Goal: Task Accomplishment & Management: Use online tool/utility

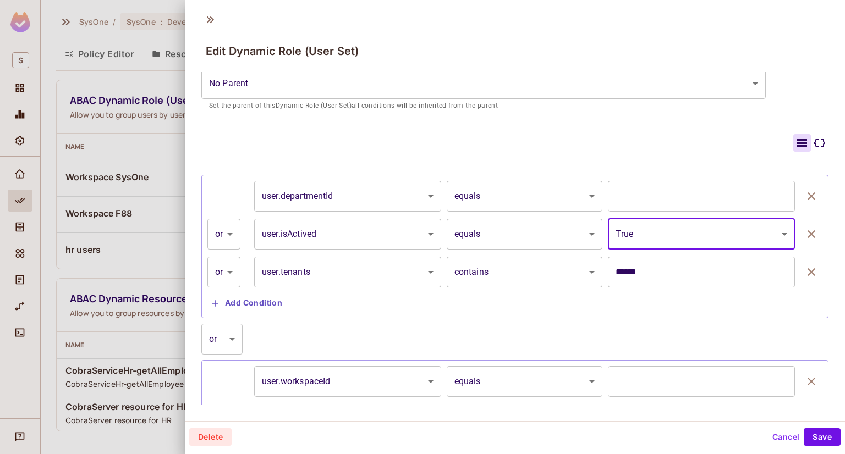
scroll to position [250, 0]
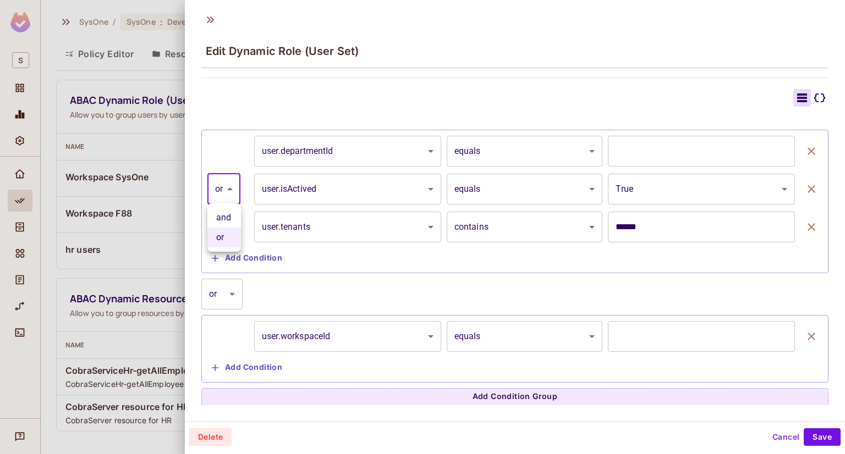
click at [226, 190] on body "S SysOne / SysOne : Development / Policy Editor Policy Editor Resources Roles A…" at bounding box center [422, 227] width 845 height 454
click at [222, 221] on li "and" at bounding box center [224, 218] width 34 height 20
type input "*****"
click at [231, 226] on body "S SysOne / SysOne : Development / Policy Editor Policy Editor Resources Roles A…" at bounding box center [422, 227] width 845 height 454
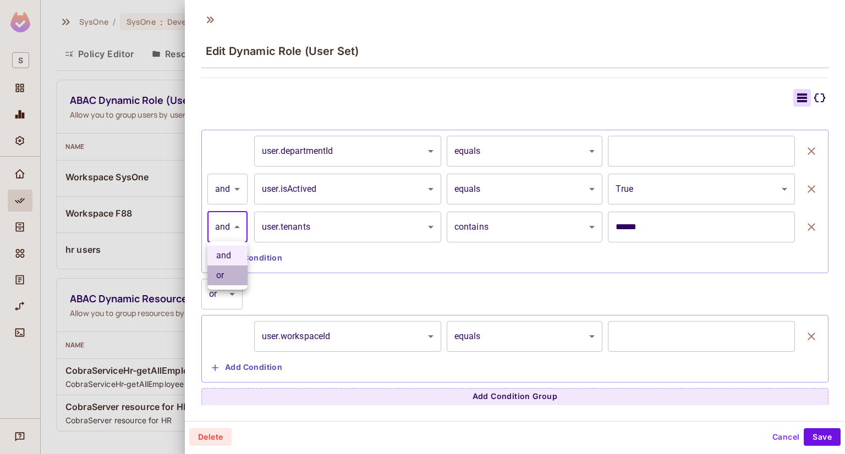
click at [234, 283] on li "or" at bounding box center [227, 276] width 40 height 20
type input "*****"
click at [213, 172] on div "**********" at bounding box center [514, 201] width 615 height 131
click at [224, 180] on body "S SysOne / SysOne : Development / Policy Editor Policy Editor Resources Roles A…" at bounding box center [422, 227] width 845 height 454
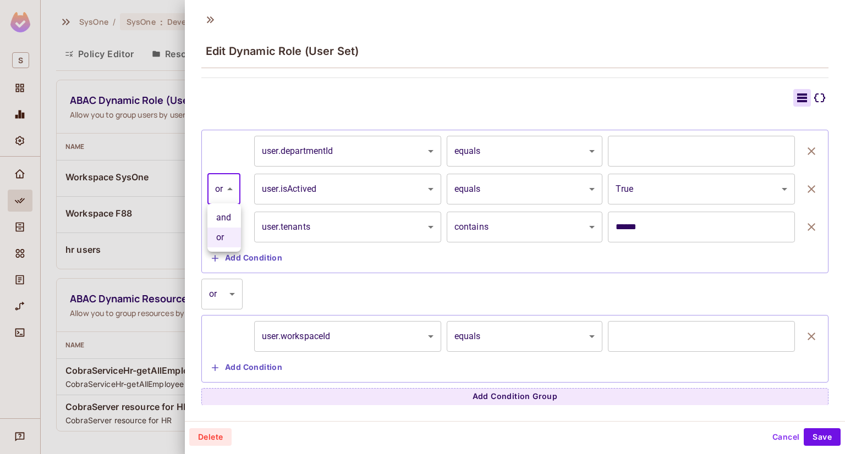
click at [222, 238] on li "or" at bounding box center [224, 238] width 34 height 20
click at [226, 189] on body "S SysOne / SysOne : Development / Policy Editor Policy Editor Resources Roles A…" at bounding box center [422, 227] width 845 height 454
click at [230, 218] on li "and" at bounding box center [224, 218] width 34 height 20
type input "*****"
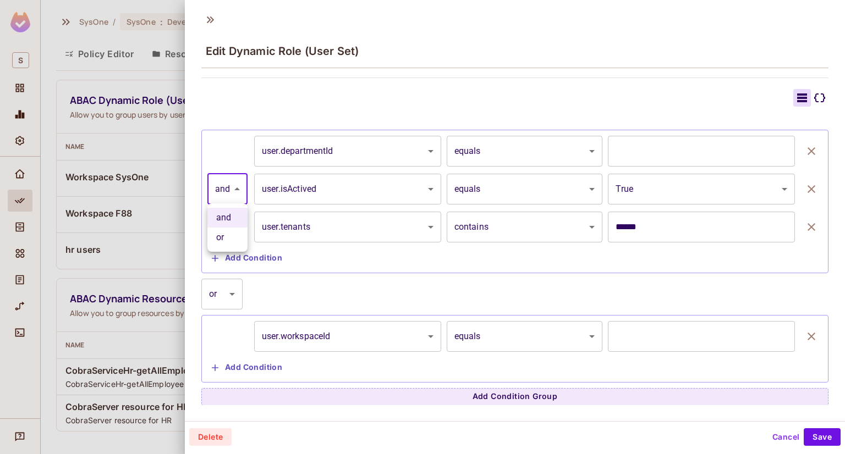
drag, startPoint x: 220, startPoint y: 193, endPoint x: 222, endPoint y: 218, distance: 25.9
click at [221, 193] on body "S SysOne / SysOne : Development / Policy Editor Policy Editor Resources Roles A…" at bounding box center [422, 227] width 845 height 454
click at [224, 211] on li "and" at bounding box center [227, 218] width 40 height 20
click at [240, 369] on button "Add Condition" at bounding box center [246, 368] width 79 height 18
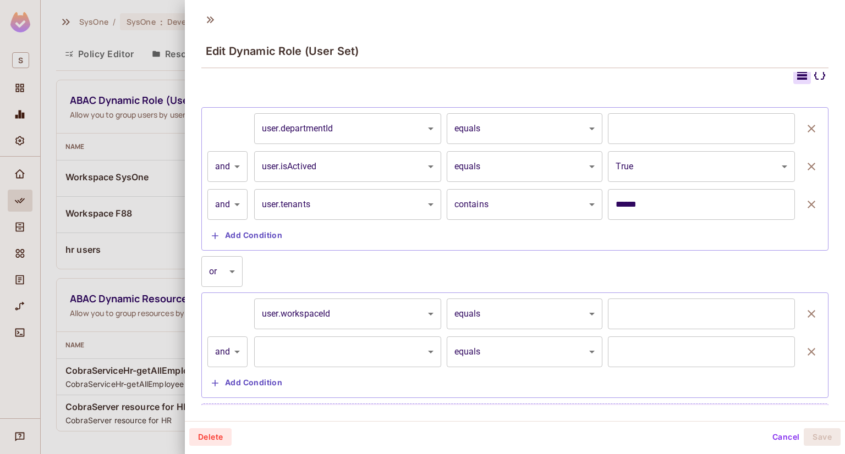
scroll to position [288, 0]
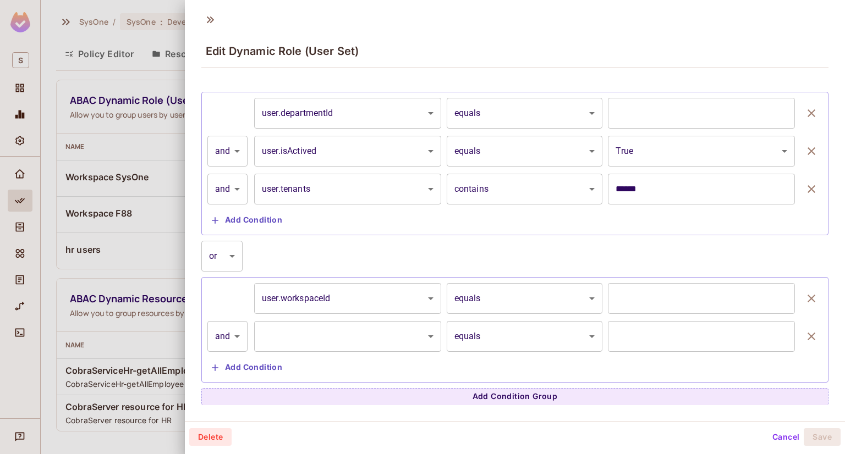
click at [161, 37] on div at bounding box center [422, 227] width 845 height 454
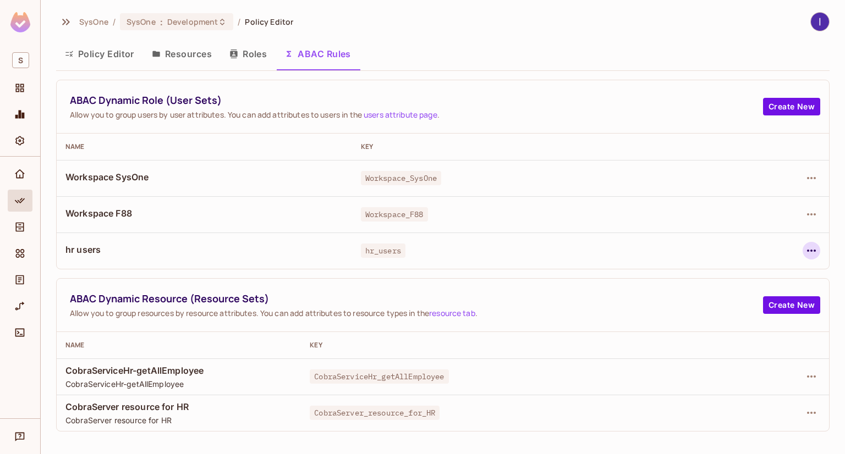
click at [805, 250] on icon "button" at bounding box center [811, 250] width 13 height 13
click at [687, 269] on span "Edit Dynamic Role (User Set)" at bounding box center [736, 276] width 114 height 18
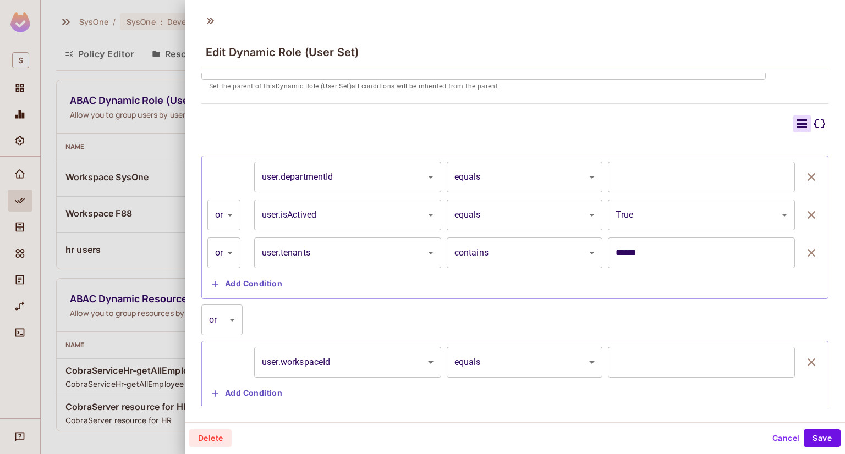
scroll to position [250, 0]
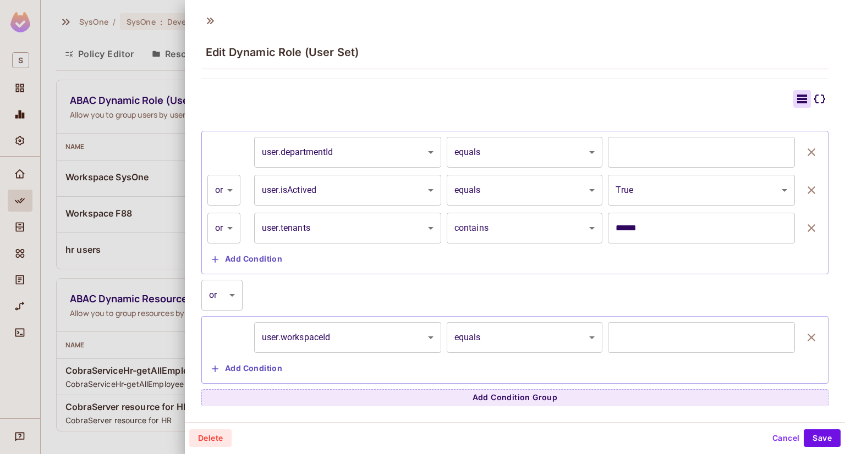
click at [805, 337] on icon "button" at bounding box center [811, 337] width 13 height 13
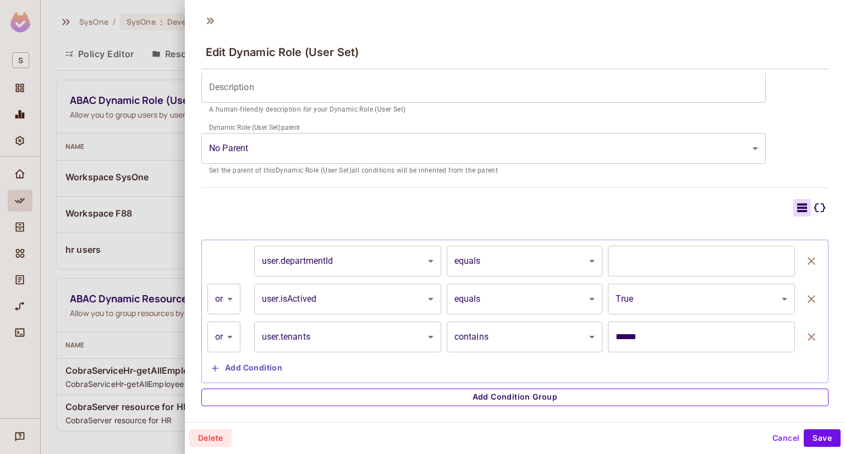
scroll to position [141, 0]
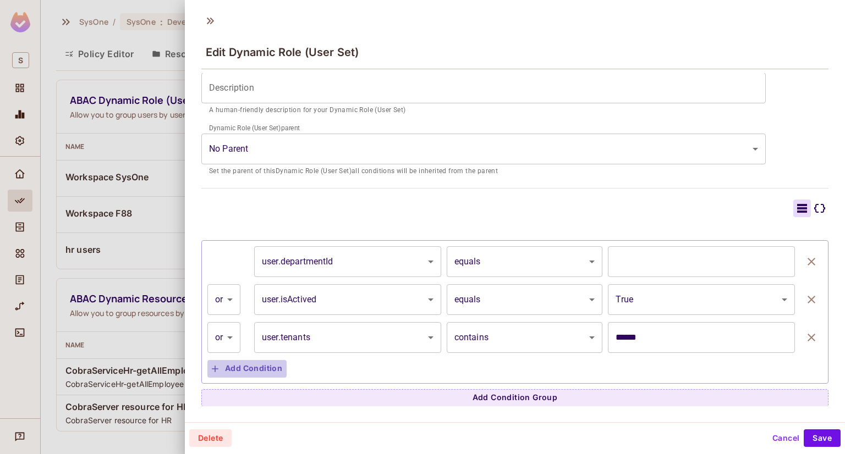
click at [230, 366] on button "Add Condition" at bounding box center [246, 369] width 79 height 18
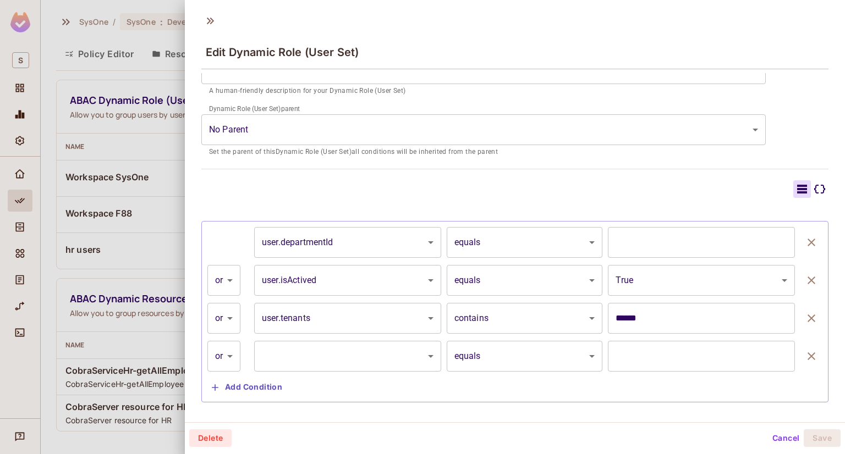
scroll to position [179, 0]
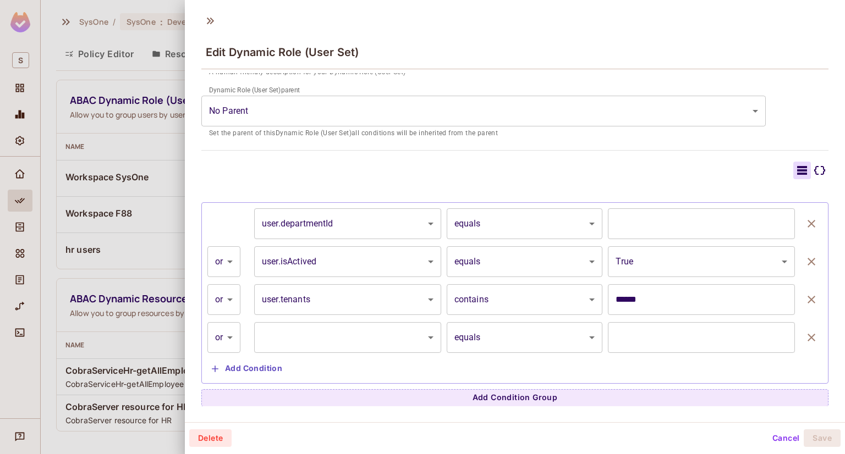
click at [534, 334] on body "S SysOne / SysOne : Development / Policy Editor Policy Editor Resources Roles A…" at bounding box center [422, 227] width 845 height 454
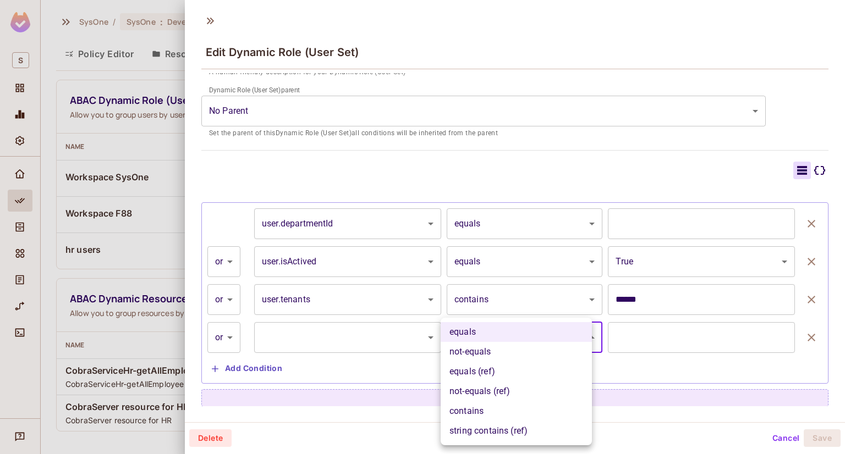
click at [389, 341] on div at bounding box center [422, 227] width 845 height 454
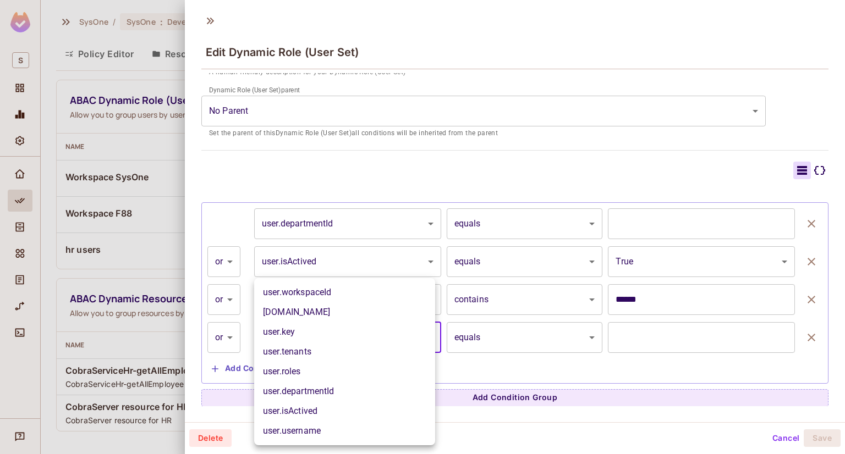
click at [397, 338] on body "S SysOne / SysOne : Development / Policy Editor Policy Editor Resources Roles A…" at bounding box center [422, 227] width 845 height 454
click at [498, 149] on div at bounding box center [422, 227] width 845 height 454
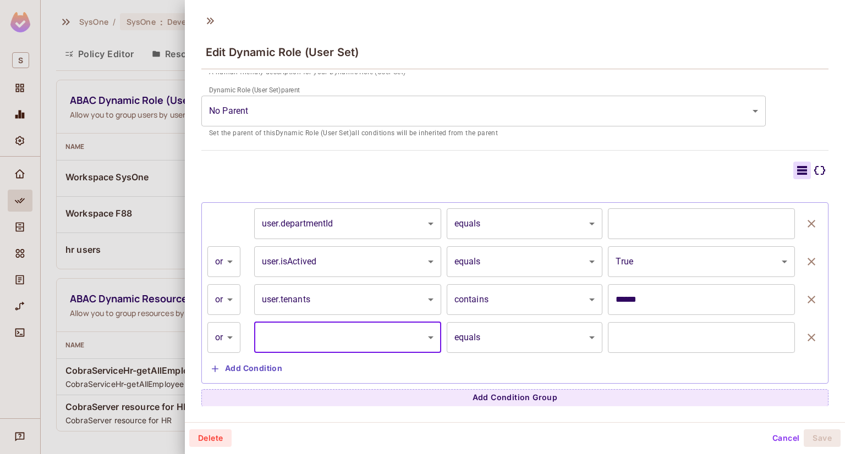
click at [396, 353] on div "**********" at bounding box center [514, 292] width 615 height 169
click at [420, 345] on body "S SysOne / SysOne : Development / Policy Editor Policy Editor Resources Roles A…" at bounding box center [422, 227] width 845 height 454
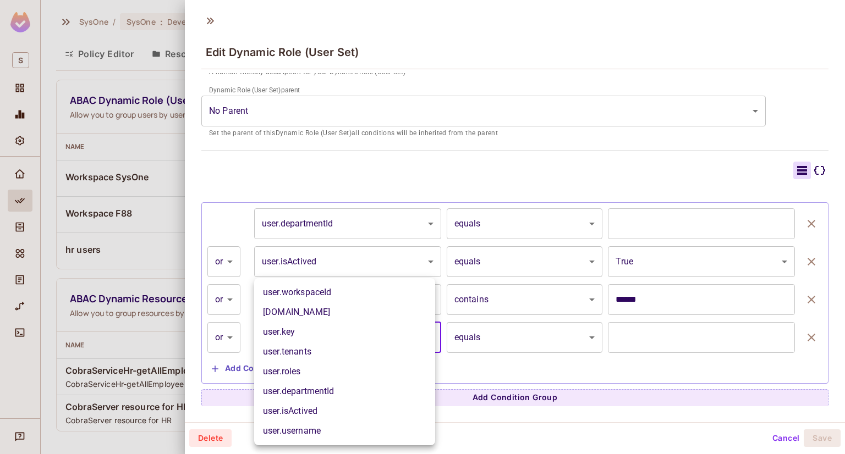
click at [329, 151] on div at bounding box center [422, 227] width 845 height 454
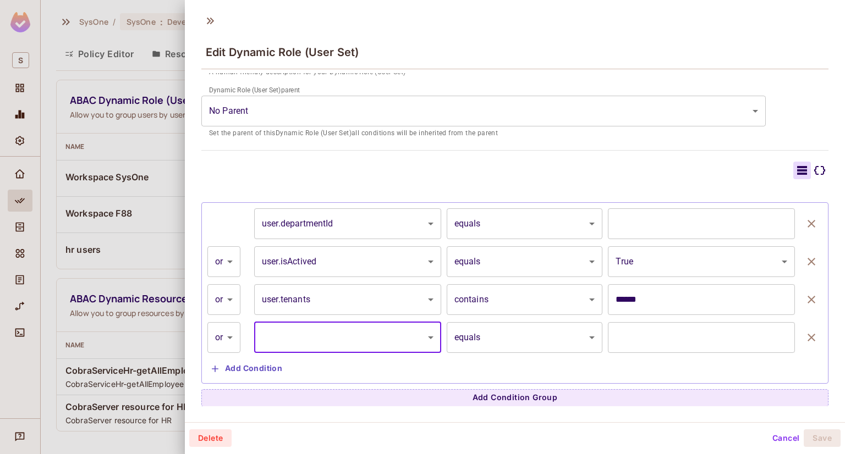
click at [393, 338] on body "S SysOne / SysOne : Development / Policy Editor Policy Editor Resources Roles A…" at bounding box center [422, 227] width 845 height 454
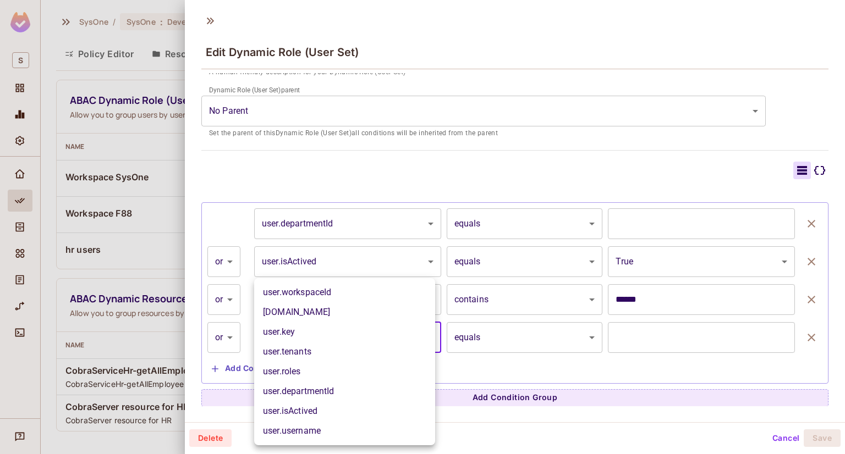
click at [345, 157] on div at bounding box center [422, 227] width 845 height 454
click at [394, 344] on body "S SysOne / SysOne : Development / Policy Editor Policy Editor Resources Roles A…" at bounding box center [422, 227] width 845 height 454
click at [414, 219] on div at bounding box center [422, 227] width 845 height 454
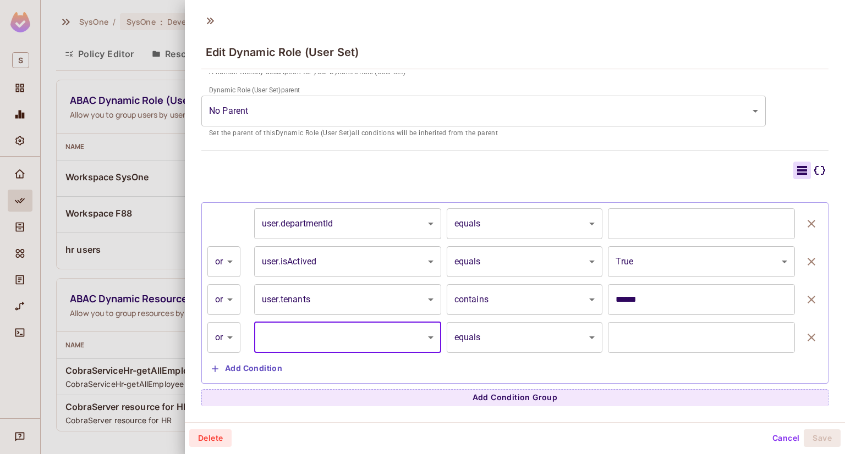
click at [414, 229] on body "S SysOne / SysOne : Development / Policy Editor Policy Editor Resources Roles A…" at bounding box center [422, 227] width 845 height 454
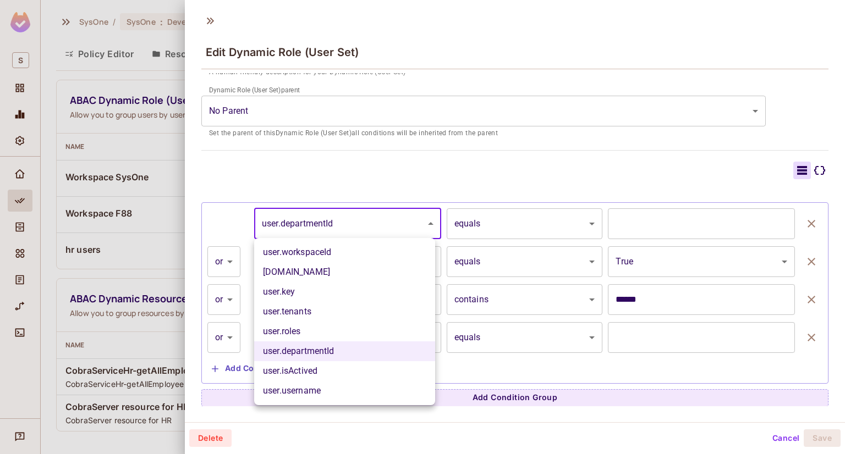
click at [515, 170] on div at bounding box center [422, 227] width 845 height 454
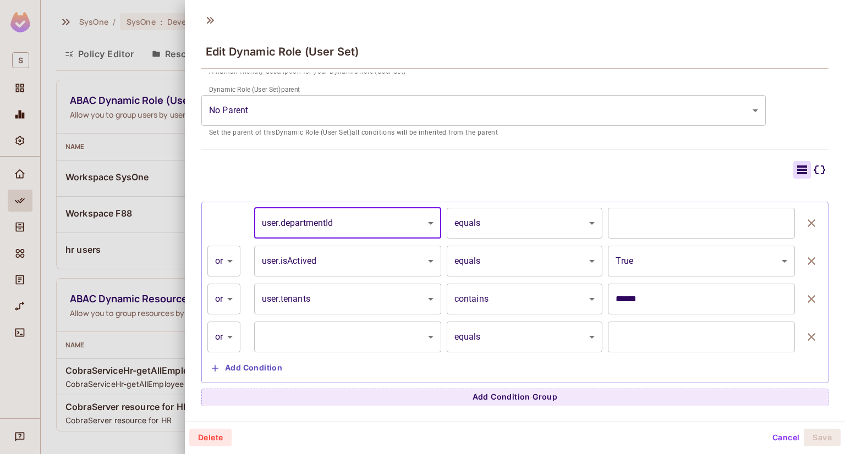
scroll to position [1, 0]
click at [141, 126] on div at bounding box center [422, 227] width 845 height 454
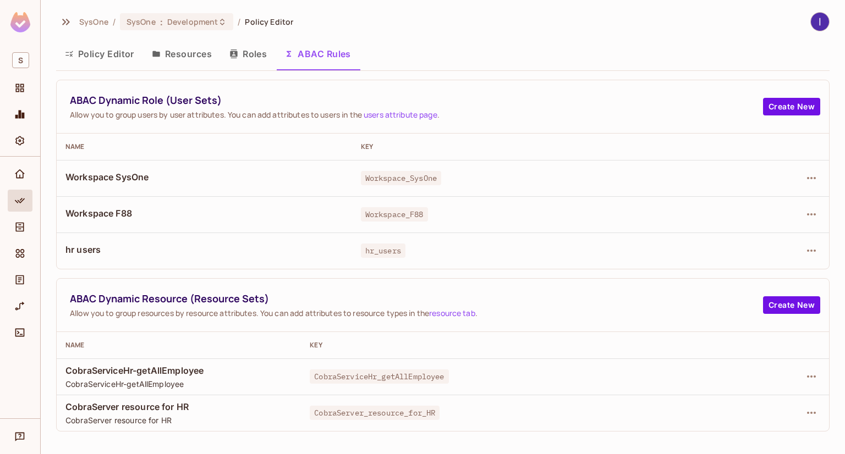
click at [414, 112] on link "users attribute page" at bounding box center [401, 114] width 74 height 10
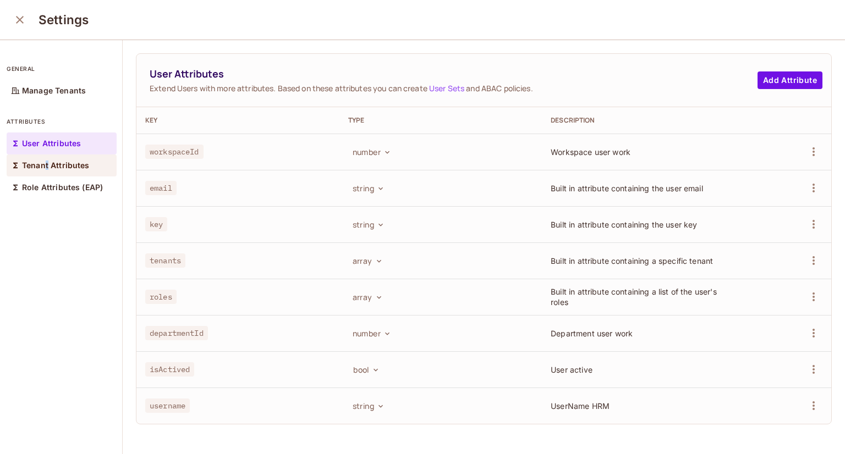
click at [47, 161] on p "Tenant Attributes" at bounding box center [56, 165] width 68 height 9
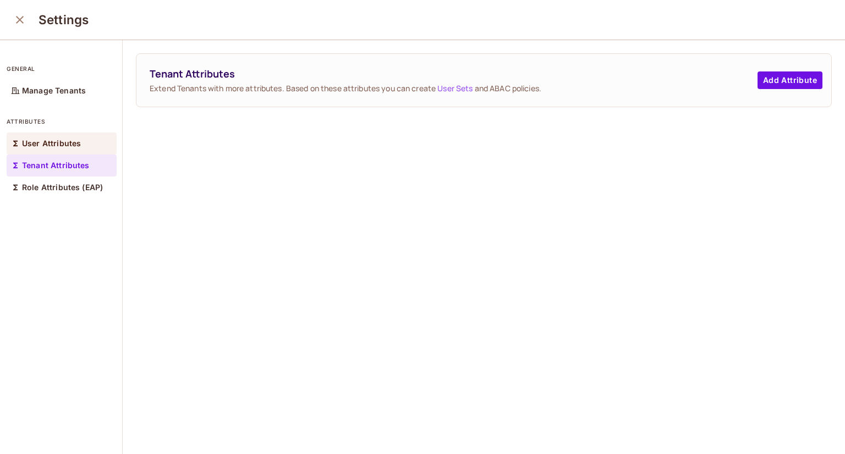
click at [62, 145] on p "User Attributes" at bounding box center [51, 143] width 59 height 9
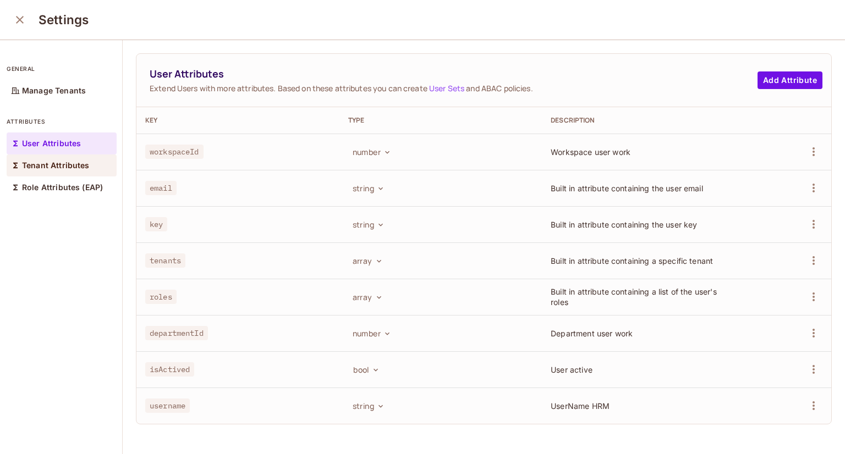
click at [66, 161] on p "Tenant Attributes" at bounding box center [56, 165] width 68 height 9
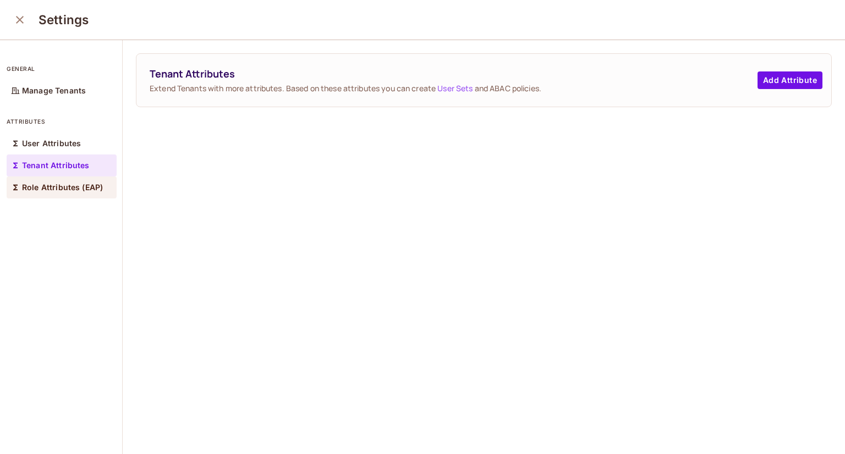
click at [55, 183] on p "Role Attributes (EAP)" at bounding box center [62, 187] width 81 height 9
click at [59, 167] on p "Tenant Attributes" at bounding box center [56, 165] width 68 height 9
click at [69, 137] on div "User Attributes" at bounding box center [62, 144] width 110 height 22
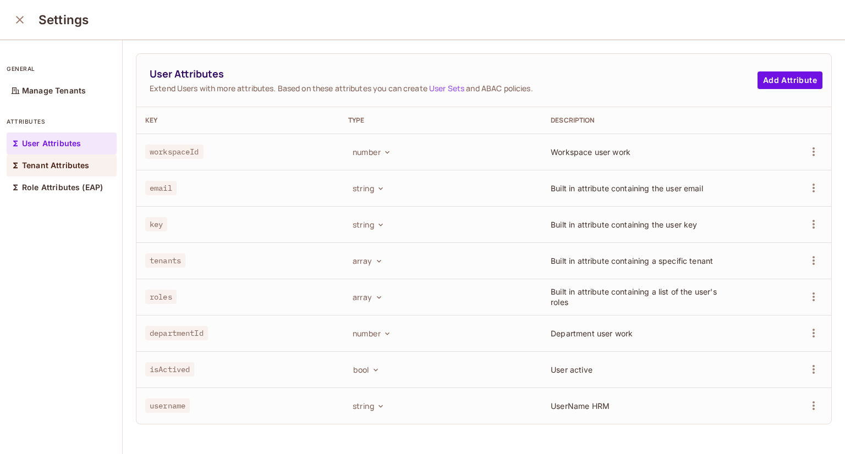
click at [47, 174] on div "Tenant Attributes" at bounding box center [62, 166] width 110 height 22
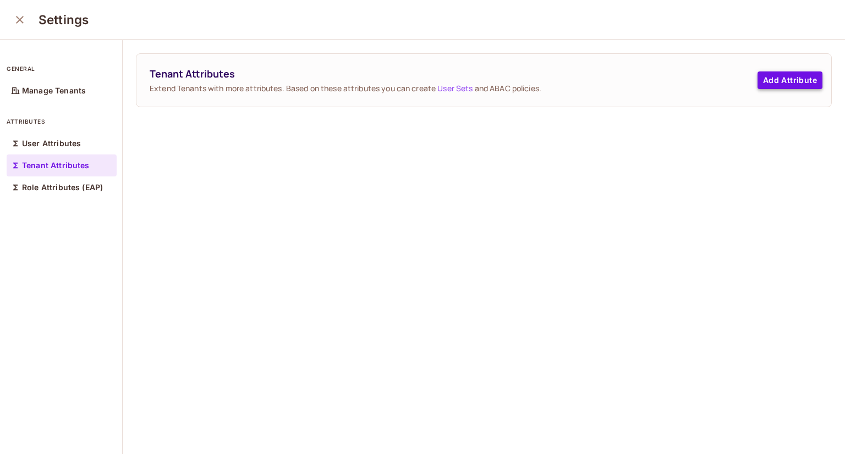
click at [789, 75] on button "Add Attribute" at bounding box center [789, 81] width 65 height 18
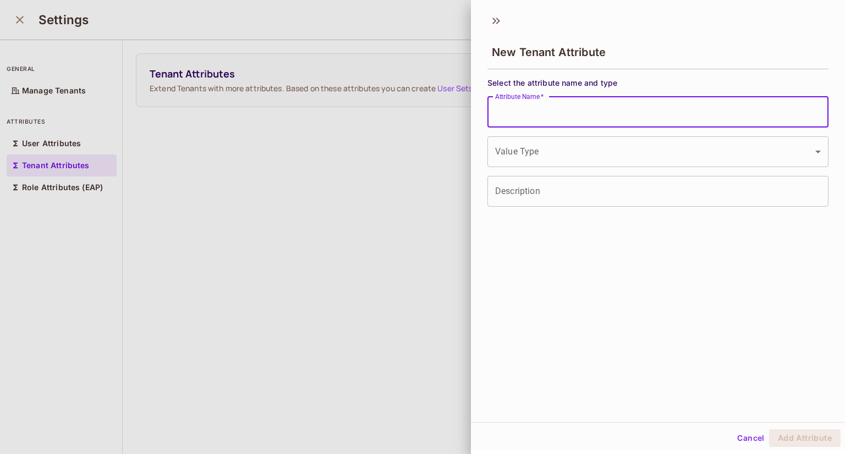
click at [554, 121] on input "Attribute Name   *" at bounding box center [657, 112] width 341 height 31
click at [532, 108] on input "Attribute Name   *" at bounding box center [657, 112] width 341 height 31
type input "**********"
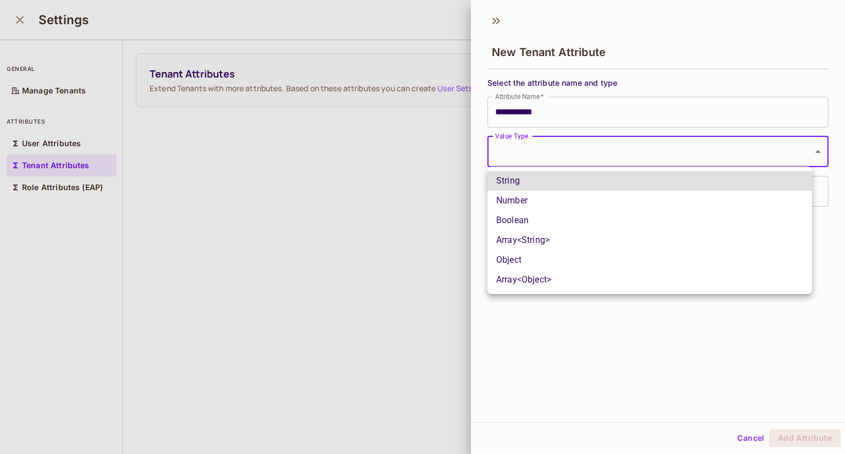
click at [527, 140] on body "**********" at bounding box center [422, 227] width 845 height 454
click at [521, 200] on li "Number" at bounding box center [649, 201] width 325 height 20
type input "******"
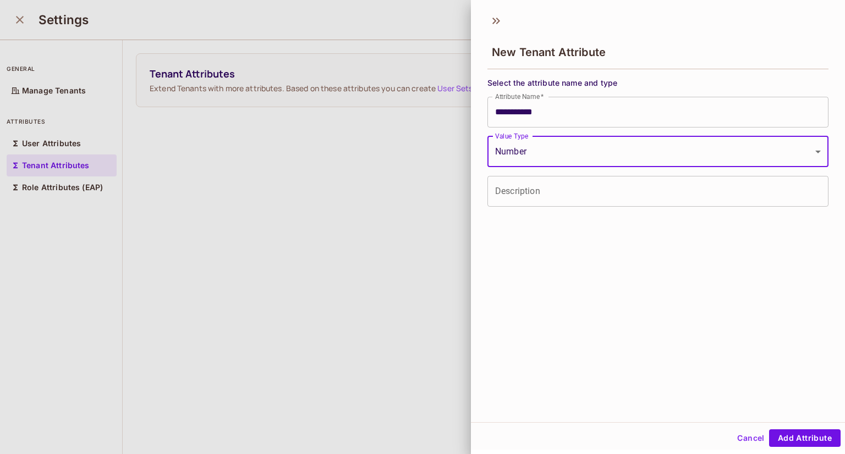
click at [539, 197] on input "Description" at bounding box center [657, 191] width 341 height 31
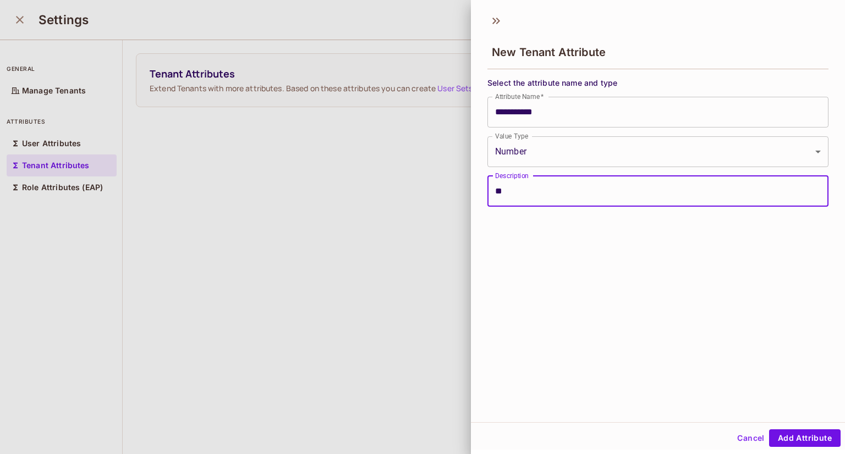
type input "*"
type input "*********"
click at [806, 445] on button "Add Attribute" at bounding box center [805, 439] width 72 height 18
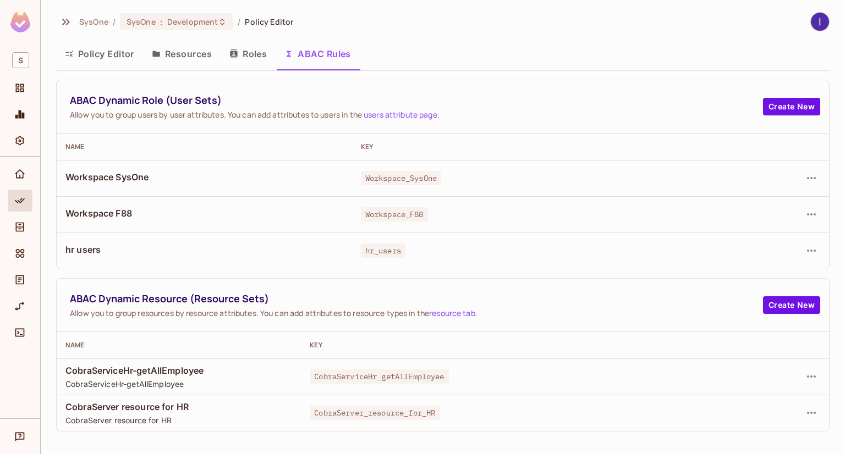
click at [815, 251] on icon "button" at bounding box center [811, 250] width 13 height 13
click at [805, 174] on div at bounding box center [422, 227] width 845 height 454
click at [808, 175] on icon "button" at bounding box center [811, 178] width 13 height 13
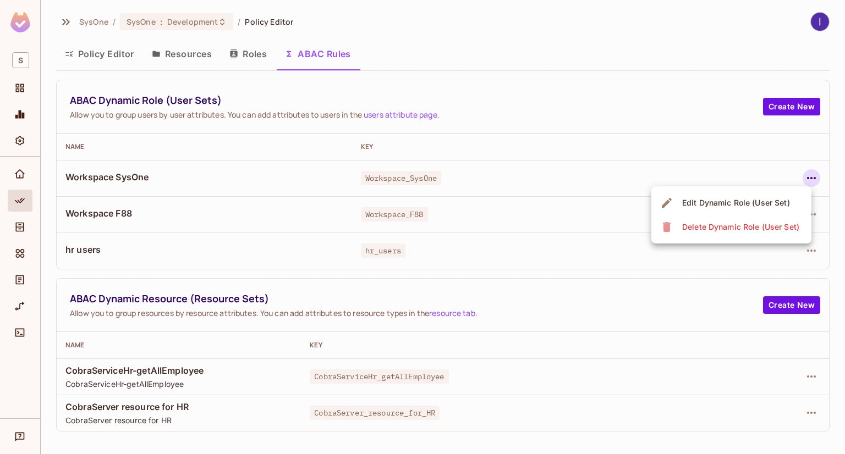
click at [723, 209] on span "Edit Dynamic Role (User Set)" at bounding box center [736, 203] width 114 height 18
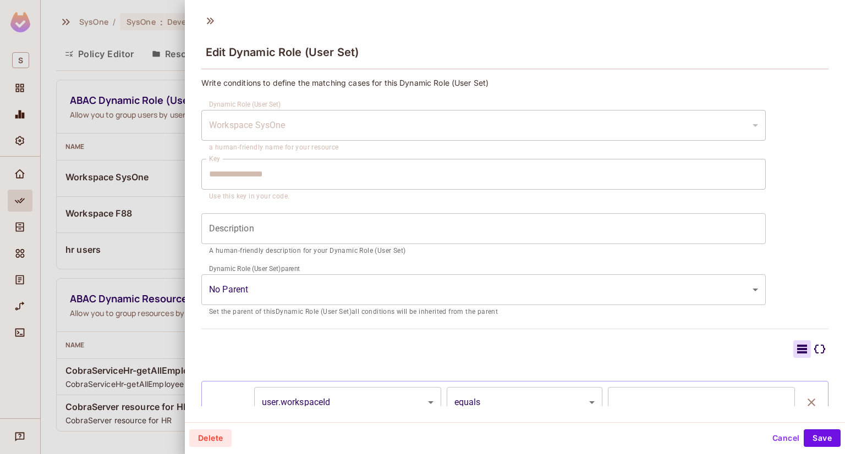
scroll to position [103, 0]
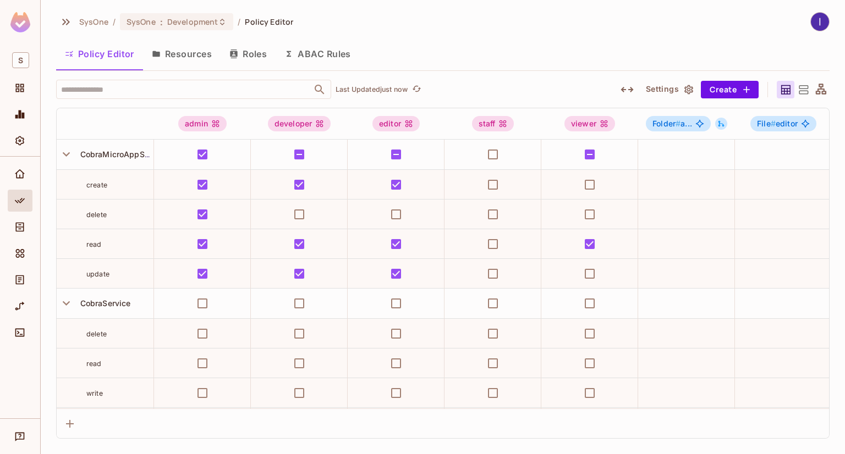
drag, startPoint x: 51, startPoint y: 127, endPoint x: 55, endPoint y: 91, distance: 36.0
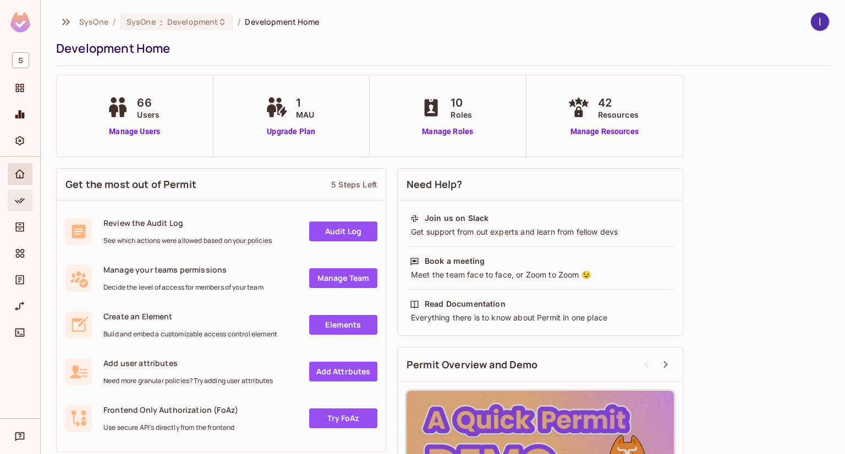
click at [12, 194] on div "Policy" at bounding box center [21, 200] width 19 height 13
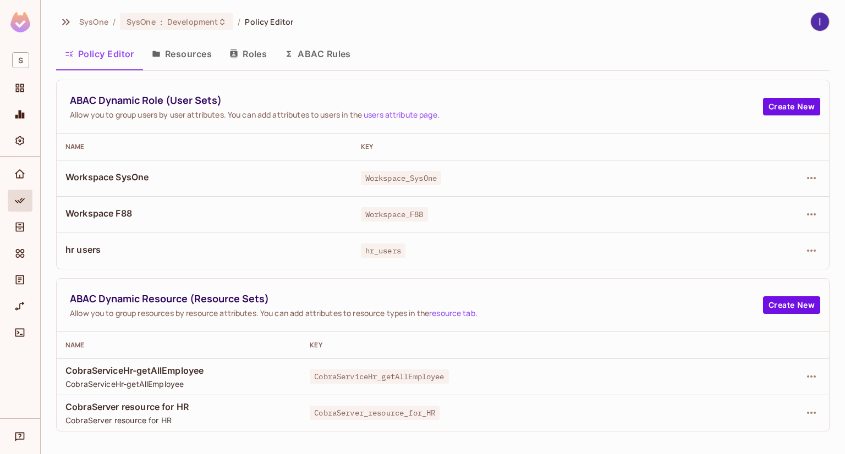
click at [342, 55] on div "SysOne / SysOne : Development / Policy Editor Policy Editor Resources Roles ABA…" at bounding box center [443, 227] width 804 height 454
click at [808, 254] on icon "button" at bounding box center [811, 250] width 13 height 13
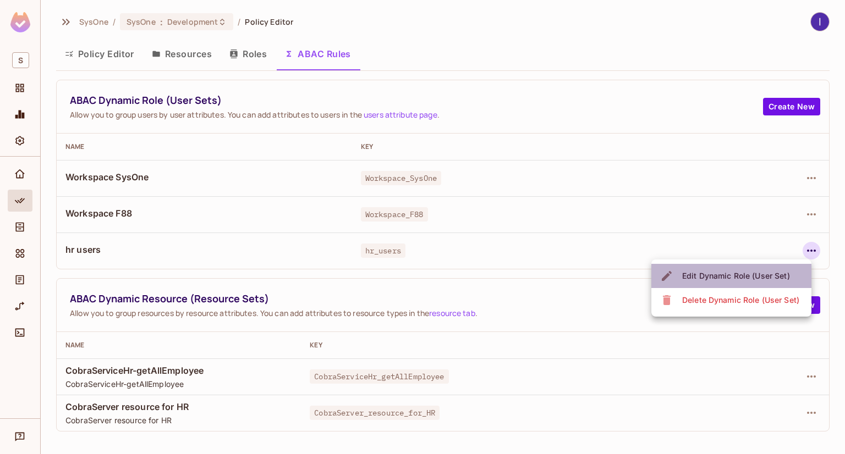
click at [696, 269] on span "Edit Dynamic Role (User Set)" at bounding box center [736, 276] width 114 height 18
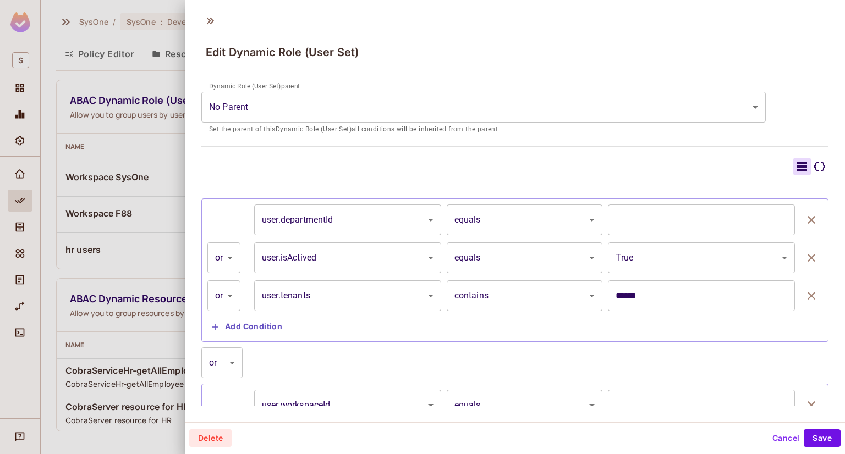
scroll to position [250, 0]
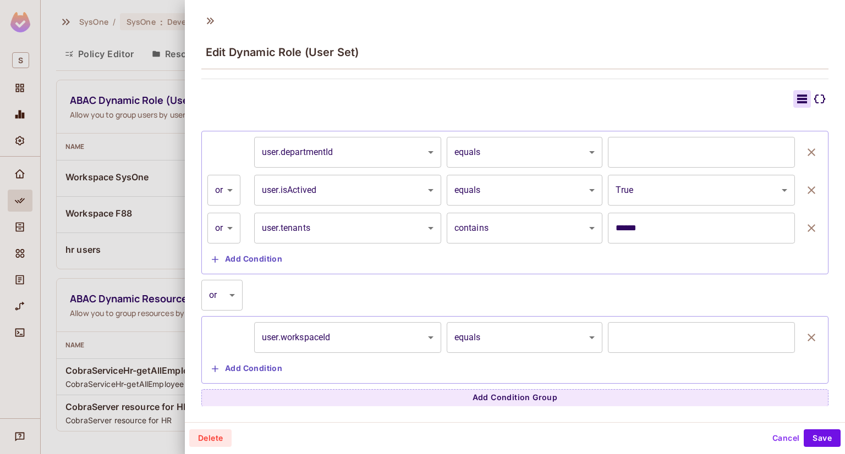
click at [220, 261] on button "Add Condition" at bounding box center [246, 260] width 79 height 18
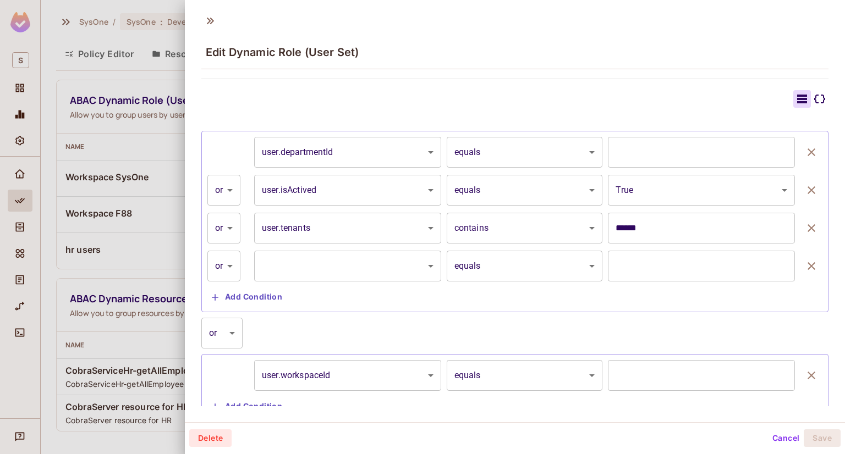
click at [374, 271] on body "S SysOne / SysOne : Development / Policy Editor Policy Editor Resources Roles A…" at bounding box center [422, 227] width 845 height 454
